Goal: Navigation & Orientation: Find specific page/section

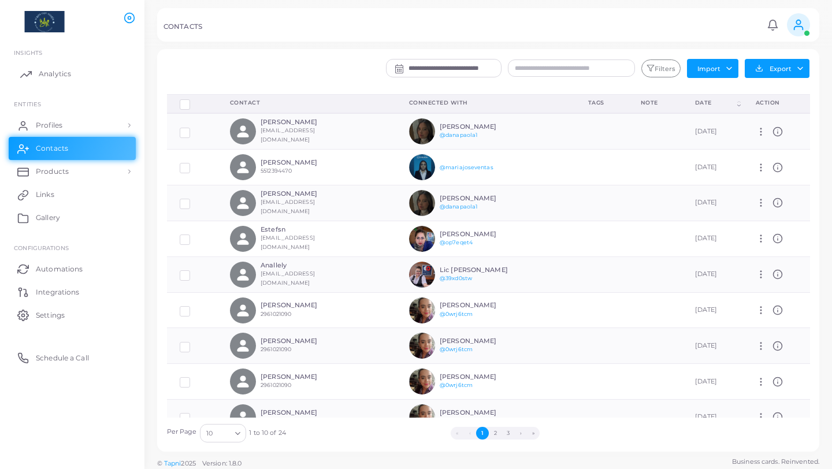
click at [48, 76] on span "Analytics" at bounding box center [55, 74] width 32 height 10
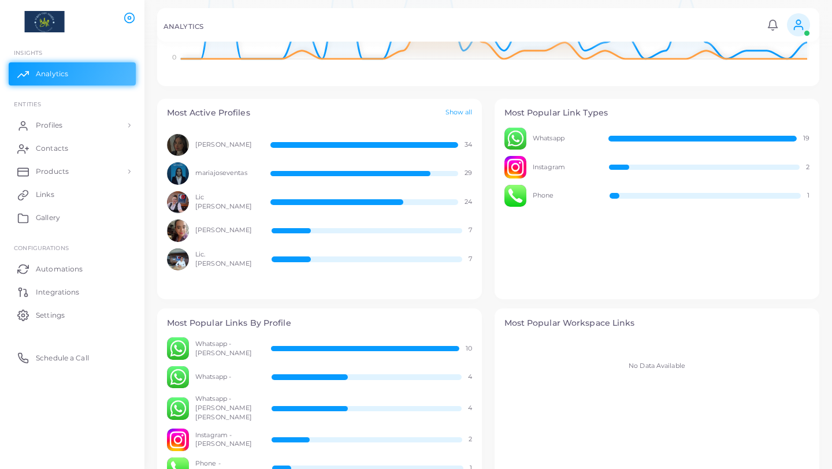
scroll to position [328, 0]
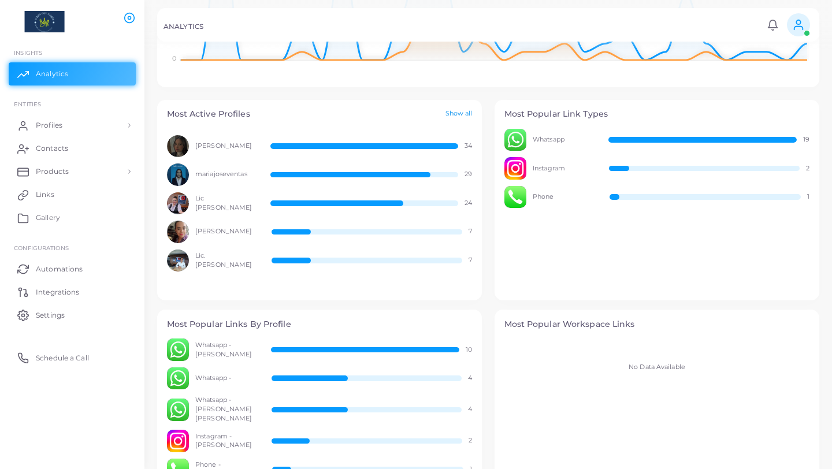
click at [455, 111] on link "Show all" at bounding box center [458, 114] width 27 height 10
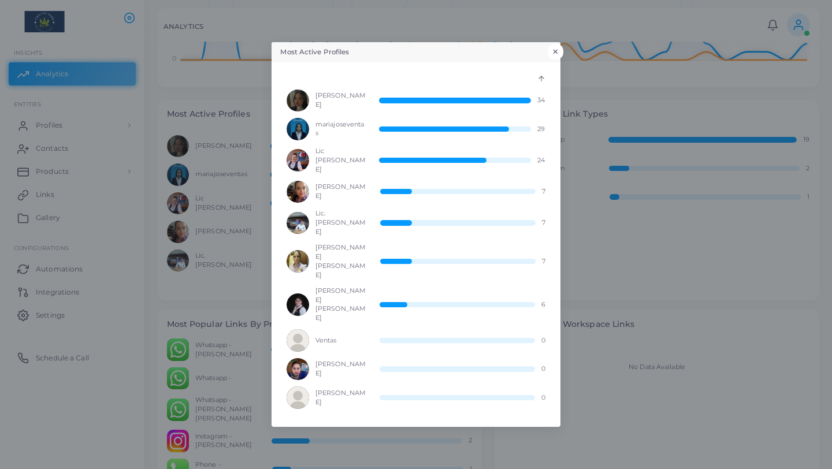
click at [556, 59] on button "×" at bounding box center [556, 51] width 16 height 15
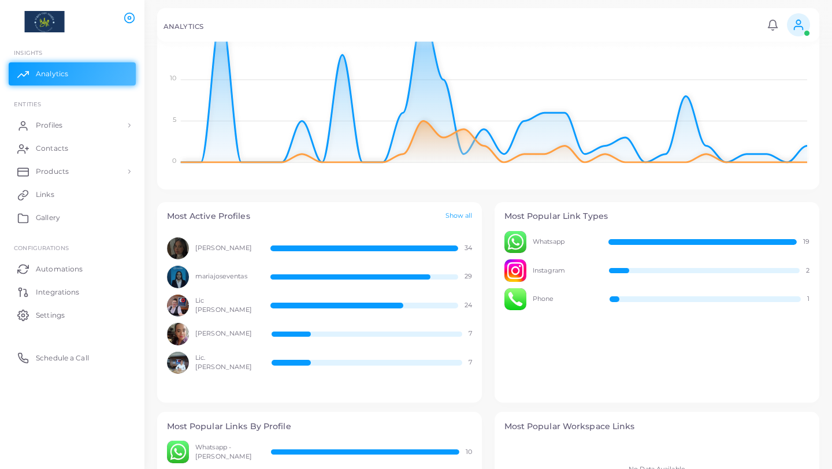
scroll to position [0, 0]
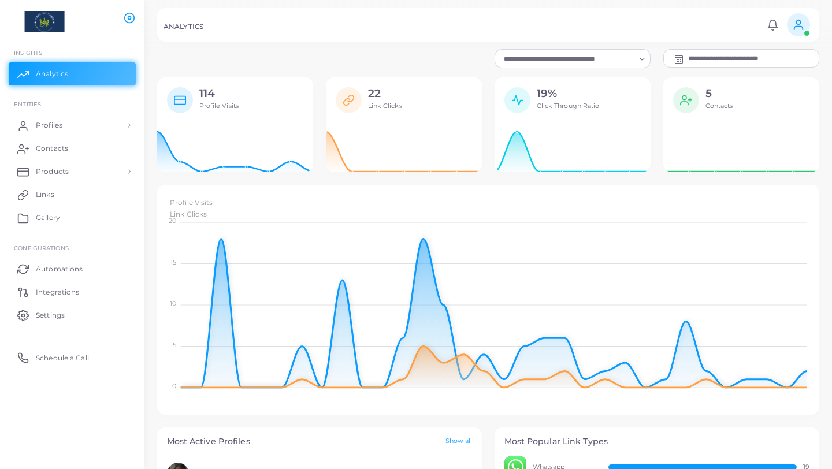
click at [805, 24] on span at bounding box center [798, 24] width 23 height 23
click at [749, 32] on div "ANALYTICS" at bounding box center [463, 29] width 600 height 12
click at [53, 214] on span "Gallery" at bounding box center [51, 218] width 24 height 10
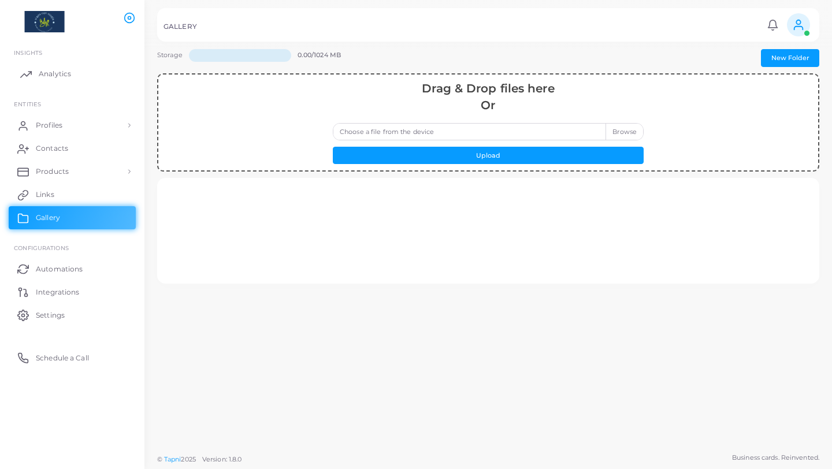
click at [51, 70] on span "Analytics" at bounding box center [55, 74] width 32 height 10
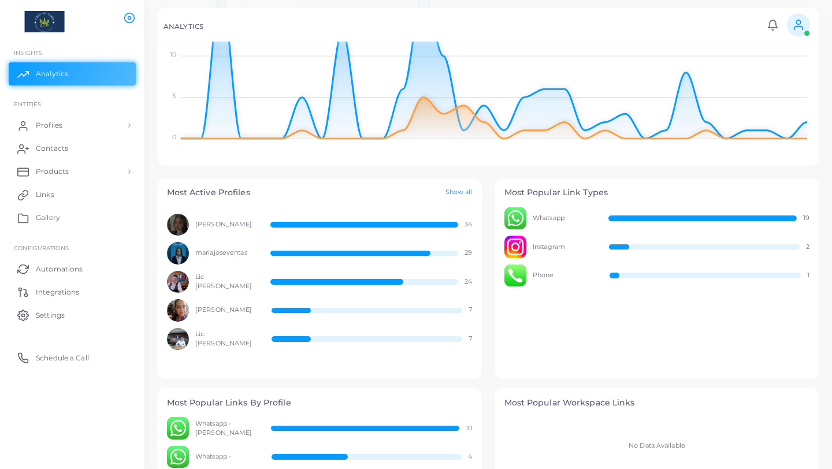
scroll to position [248, 0]
click at [274, 190] on div "Most Active Profiles Show all" at bounding box center [320, 193] width 306 height 10
click at [469, 191] on link "Show all" at bounding box center [458, 193] width 27 height 10
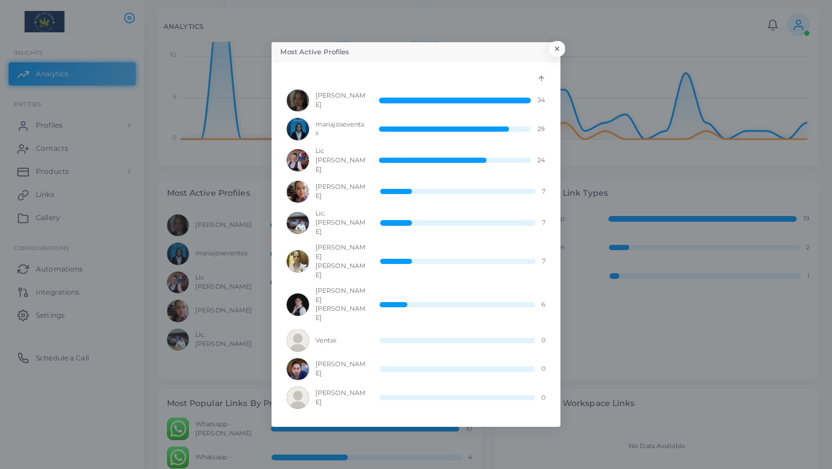
click at [541, 79] on polyline at bounding box center [541, 77] width 5 height 2
